Goal: Check status: Check status

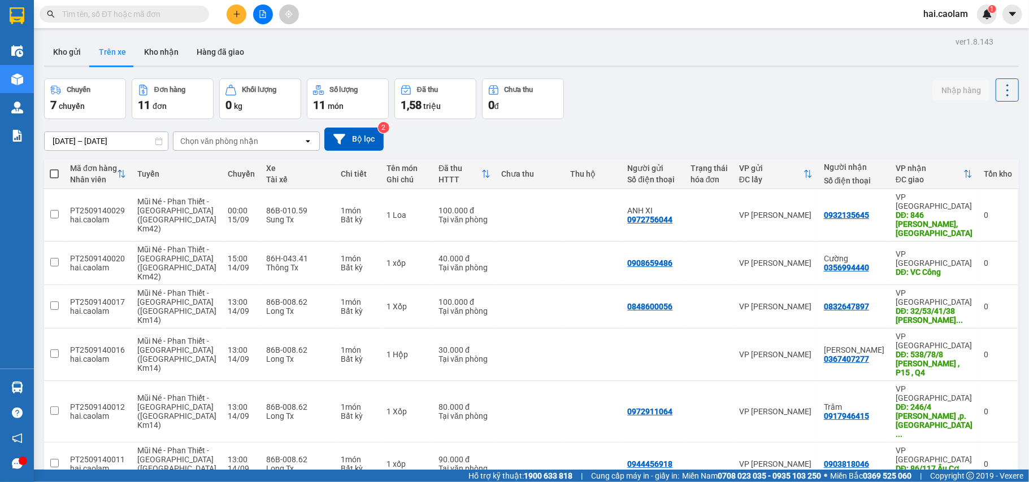
click at [114, 16] on input "text" at bounding box center [128, 14] width 133 height 12
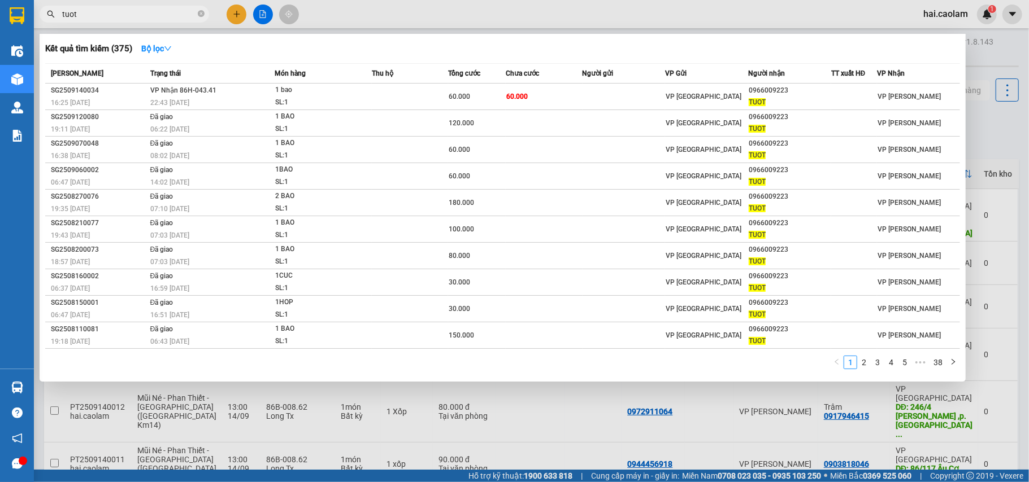
click at [528, 453] on div at bounding box center [514, 241] width 1029 height 482
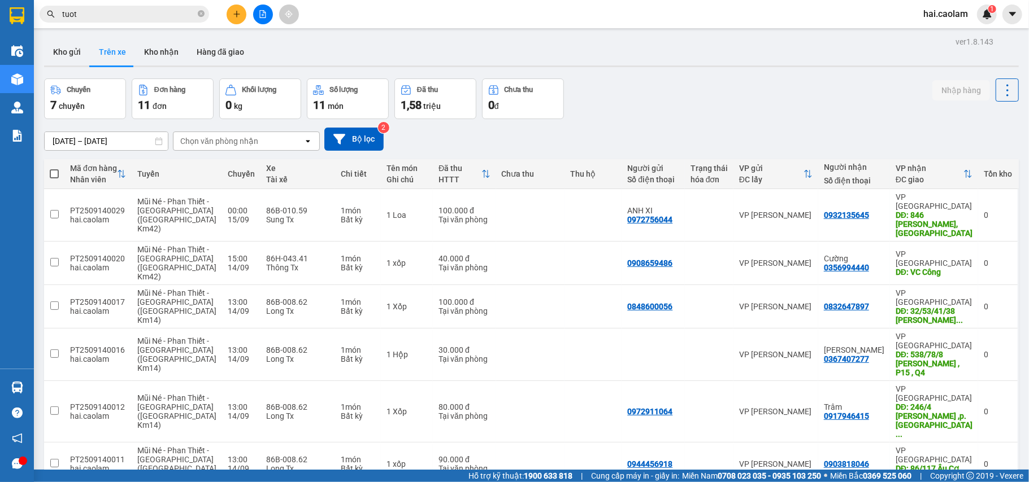
click at [127, 20] on span "tuot" at bounding box center [124, 14] width 169 height 17
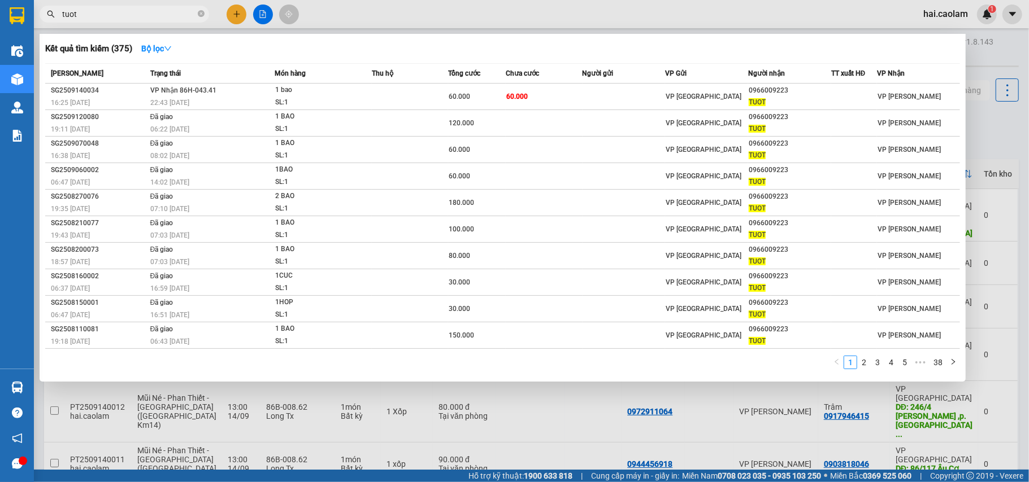
click at [129, 12] on input "tuot" at bounding box center [128, 14] width 133 height 12
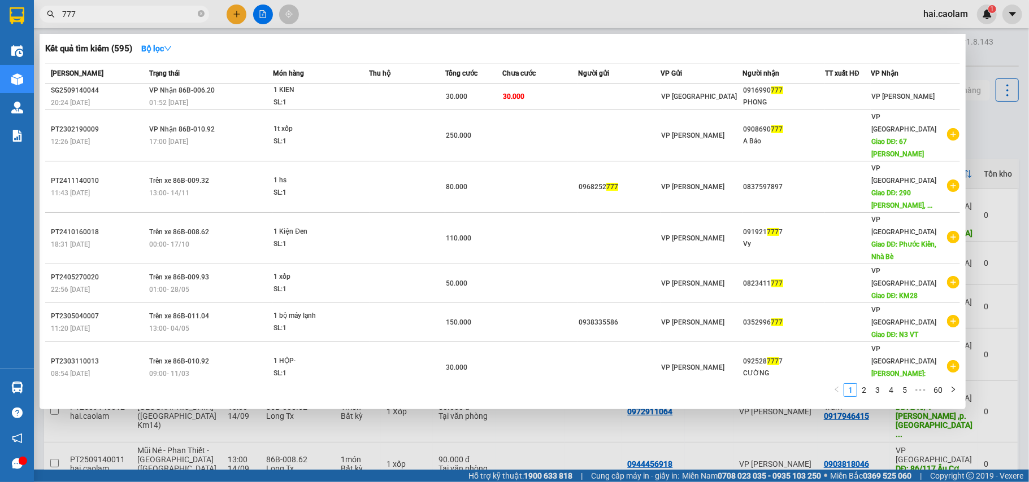
click at [139, 12] on input "777" at bounding box center [128, 14] width 133 height 12
paste input "0335702962"
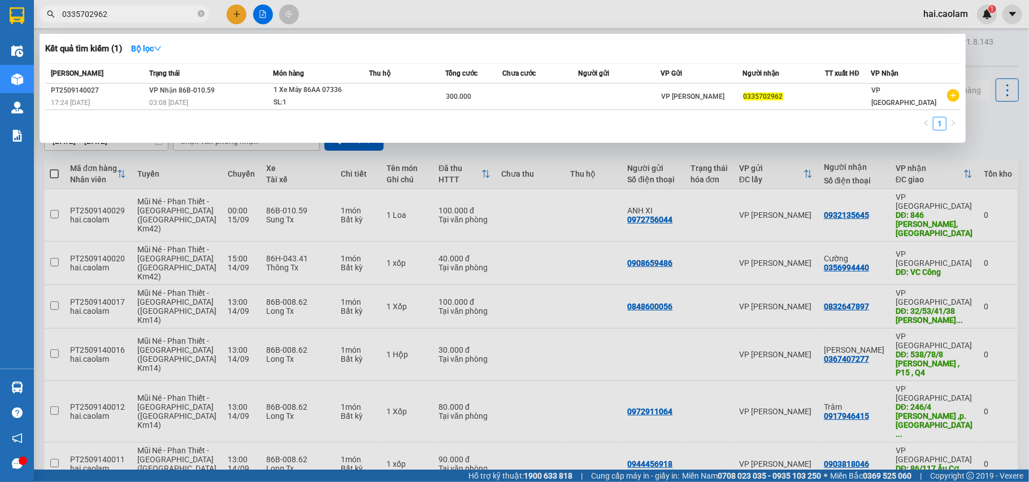
drag, startPoint x: 224, startPoint y: 97, endPoint x: 278, endPoint y: 127, distance: 61.7
click at [278, 127] on div "[PERSON_NAME] thái Món hàng Thu hộ Tổng cước Chưa cước Người gửi VP Gửi Người n…" at bounding box center [502, 100] width 914 height 74
click at [430, 120] on div "1" at bounding box center [502, 127] width 914 height 20
click at [996, 128] on div at bounding box center [514, 241] width 1029 height 482
click at [160, 17] on input "0335702962" at bounding box center [128, 14] width 133 height 12
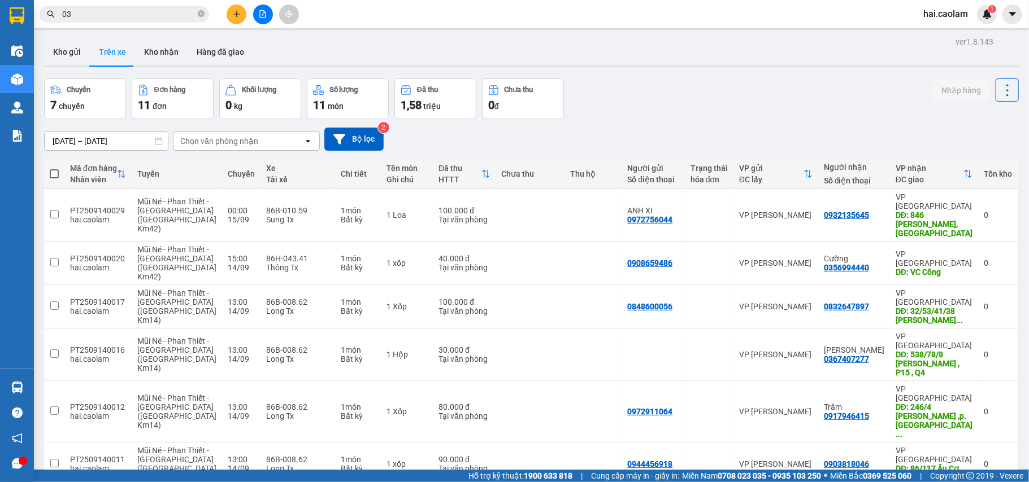
type input "0"
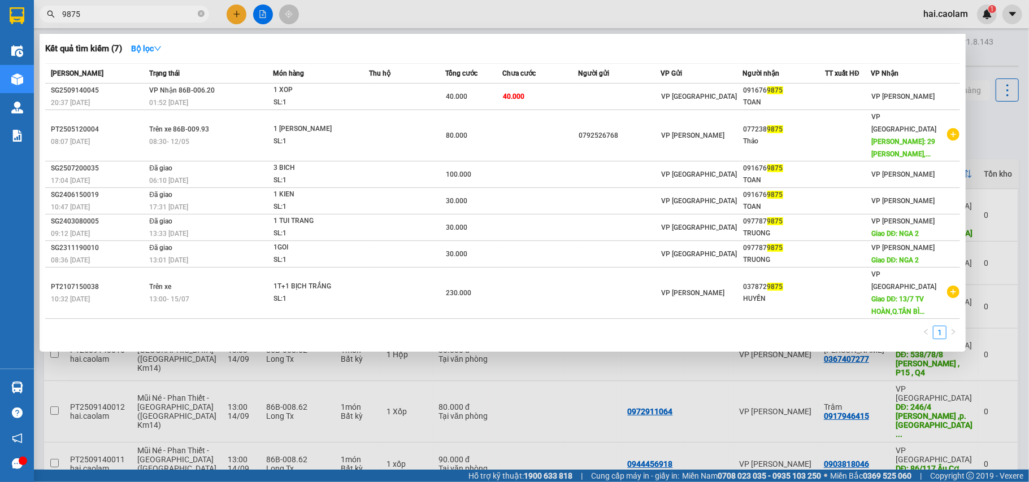
type input "9875"
